Goal: Task Accomplishment & Management: Manage account settings

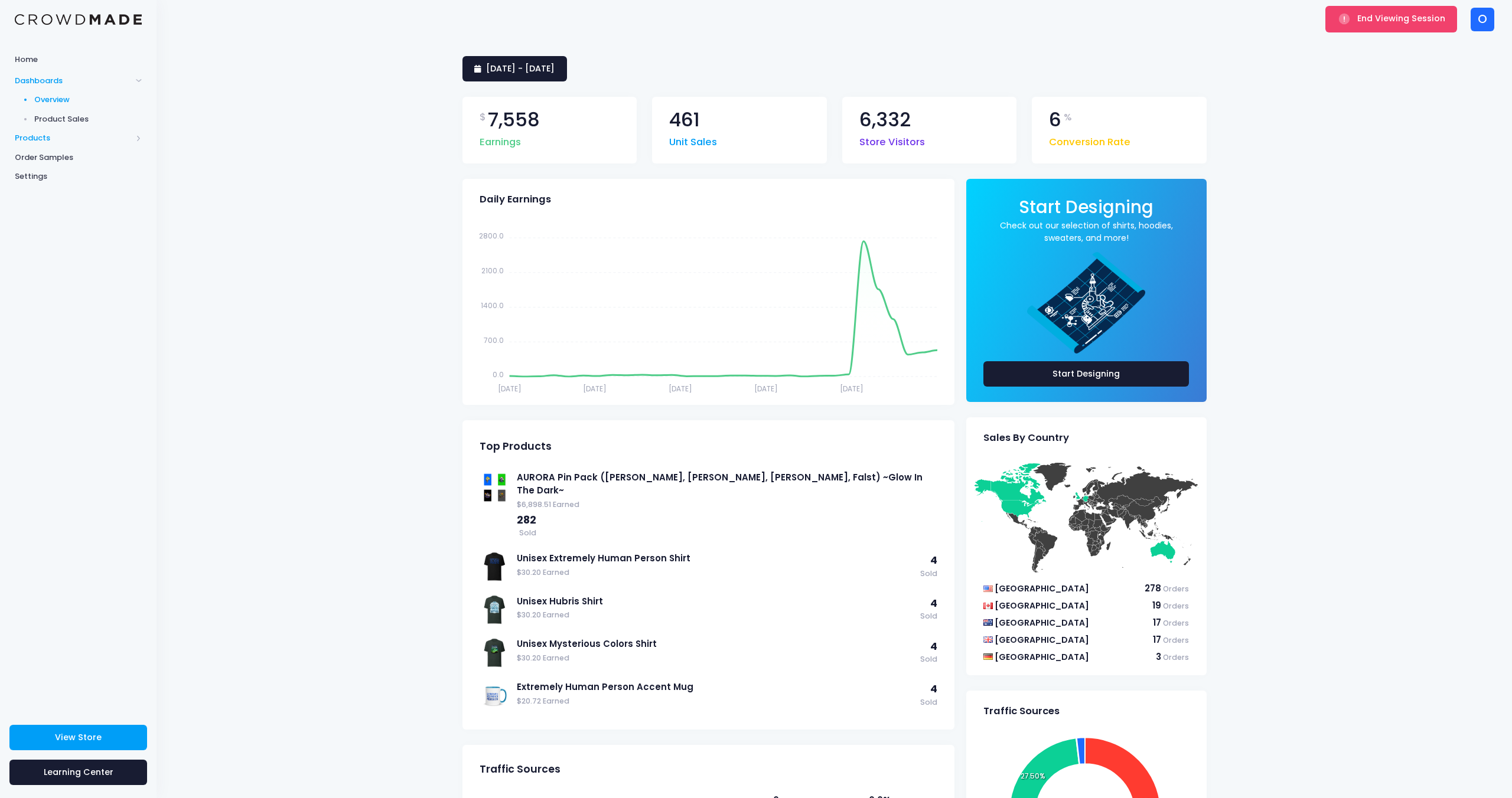
scroll to position [1, 0]
click at [37, 137] on span "Products" at bounding box center [72, 138] width 117 height 12
click at [49, 139] on span "Product Editor" at bounding box center [88, 138] width 108 height 12
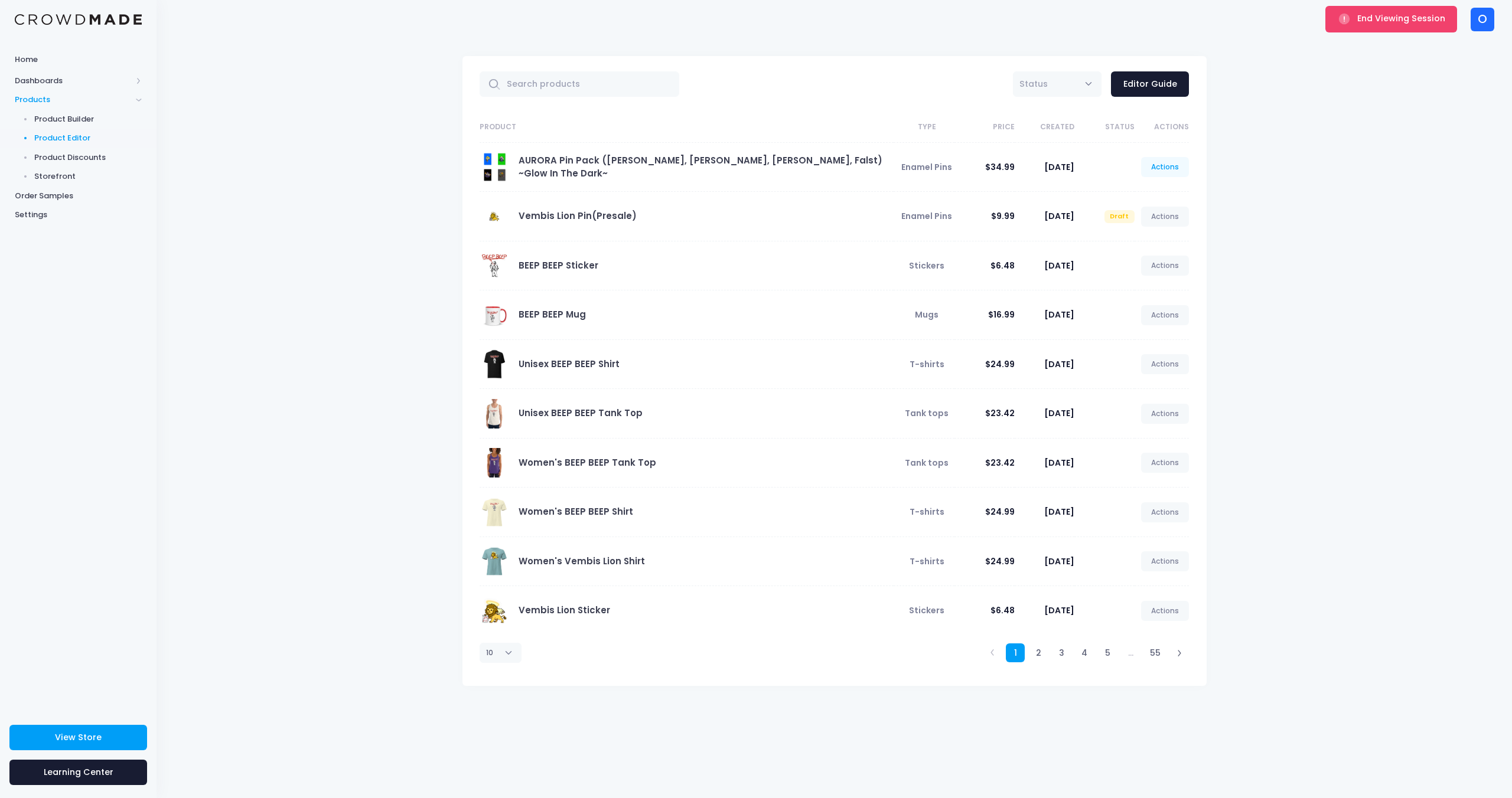
click at [1160, 170] on link "Actions" at bounding box center [1165, 167] width 48 height 20
click at [1146, 197] on link "Edit" at bounding box center [1152, 194] width 63 height 20
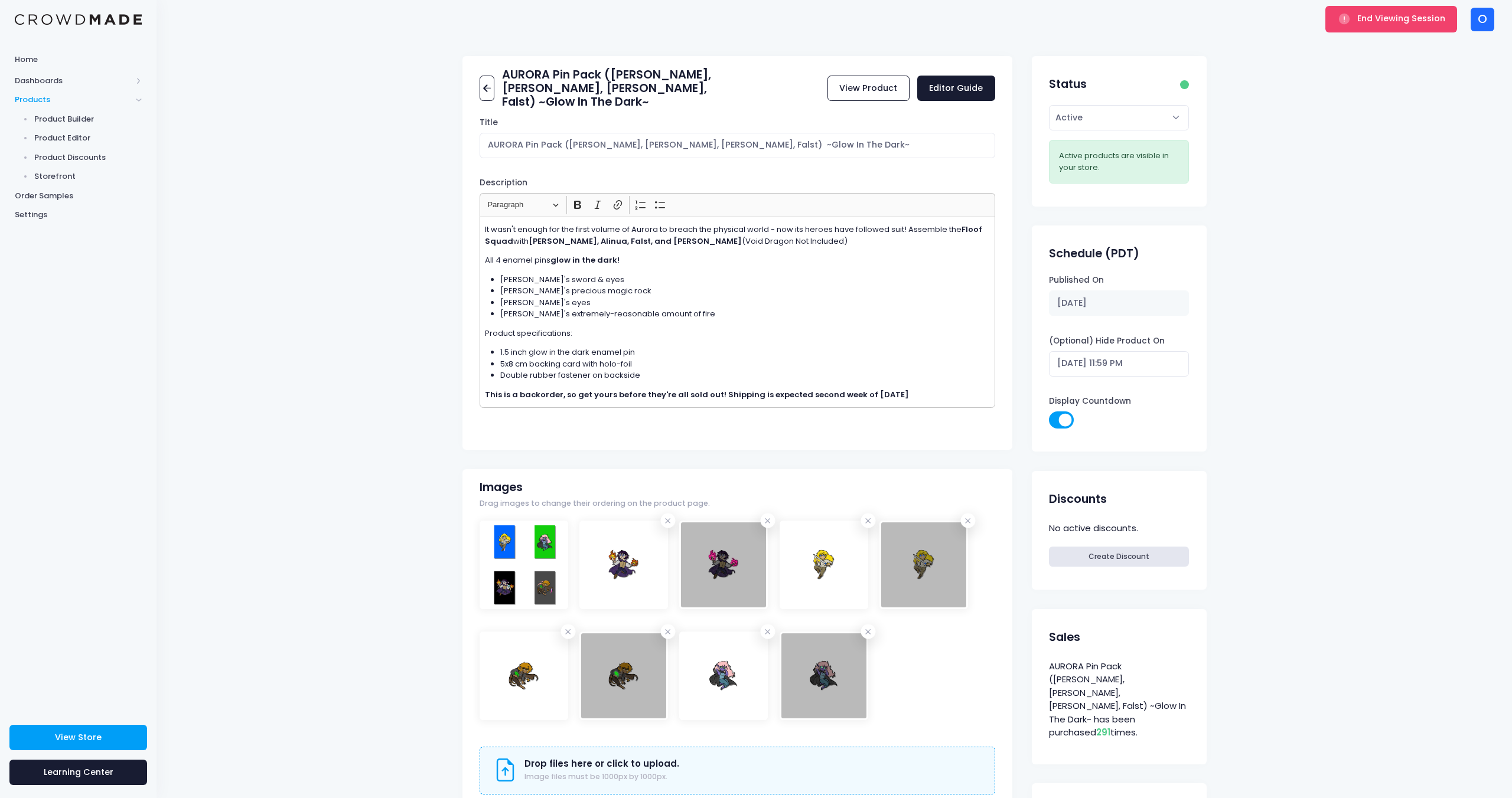
scroll to position [20, 0]
